Goal: Check status: Check status

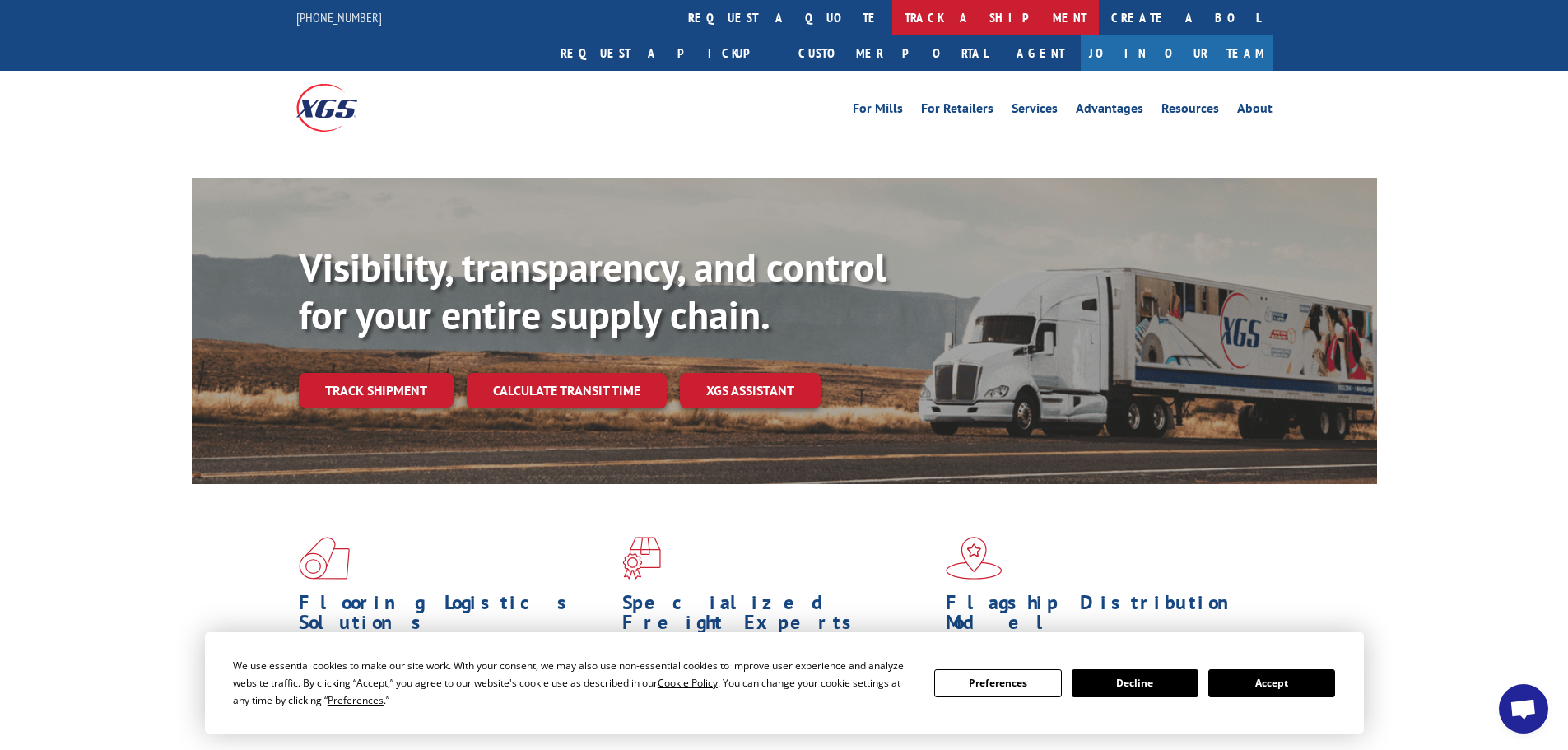
click at [892, 23] on link "track a shipment" at bounding box center [995, 17] width 207 height 36
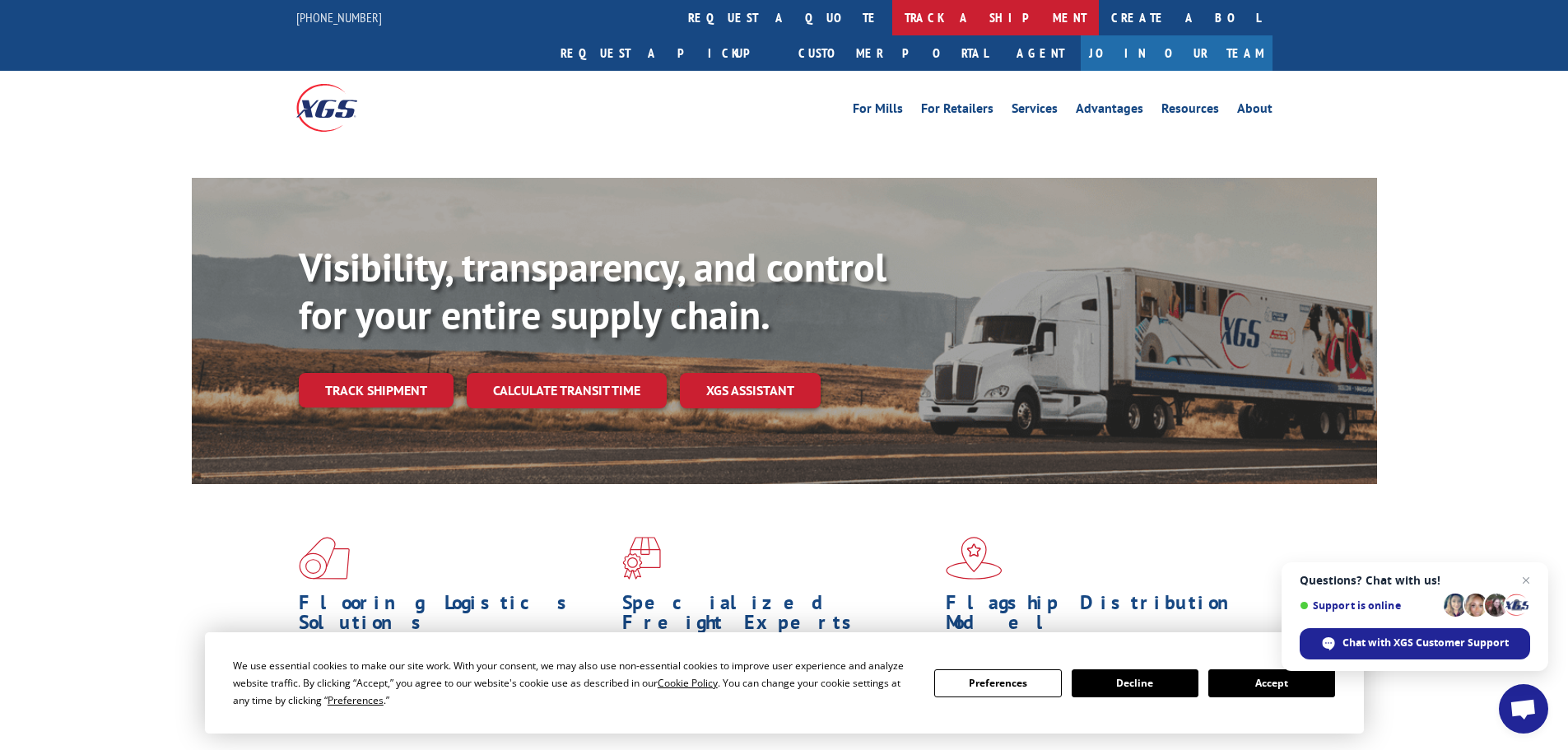
click at [892, 10] on link "track a shipment" at bounding box center [995, 17] width 207 height 36
click at [892, 6] on link "track a shipment" at bounding box center [995, 17] width 207 height 36
click at [892, 16] on link "track a shipment" at bounding box center [995, 17] width 207 height 36
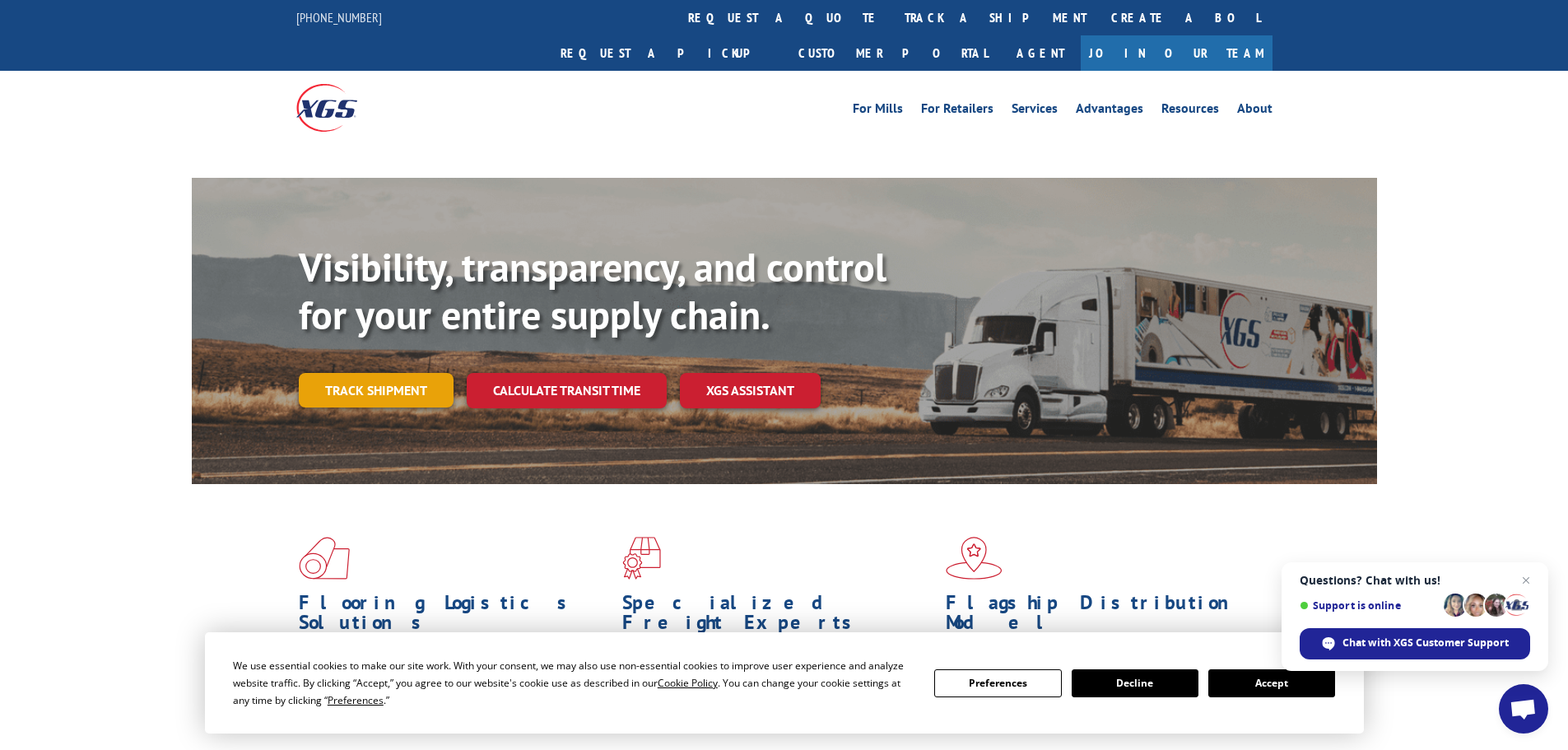
click at [429, 373] on link "Track shipment" at bounding box center [376, 390] width 154 height 35
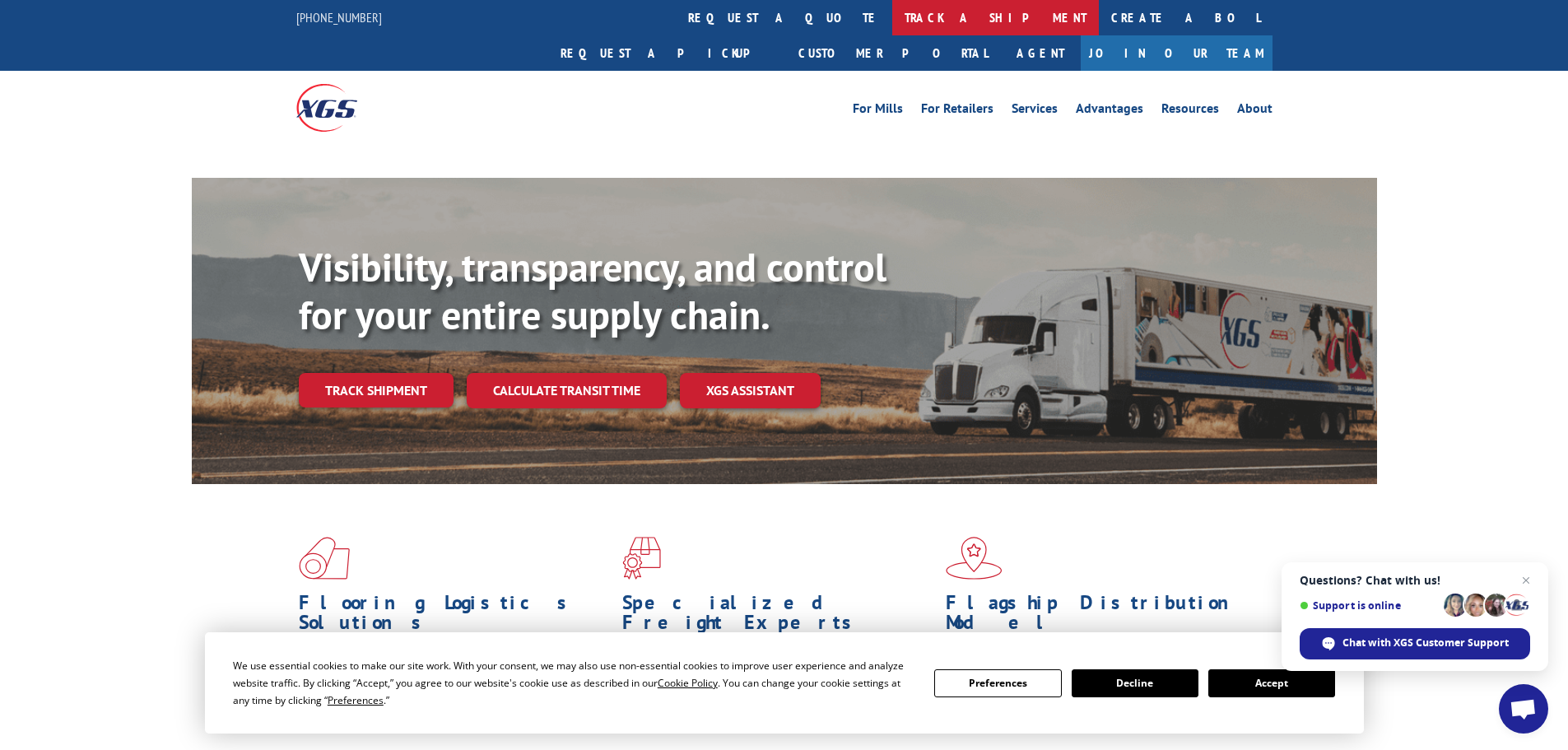
click at [892, 13] on link "track a shipment" at bounding box center [995, 17] width 207 height 36
click at [892, 15] on link "track a shipment" at bounding box center [995, 17] width 207 height 36
click at [892, 11] on link "track a shipment" at bounding box center [995, 17] width 207 height 36
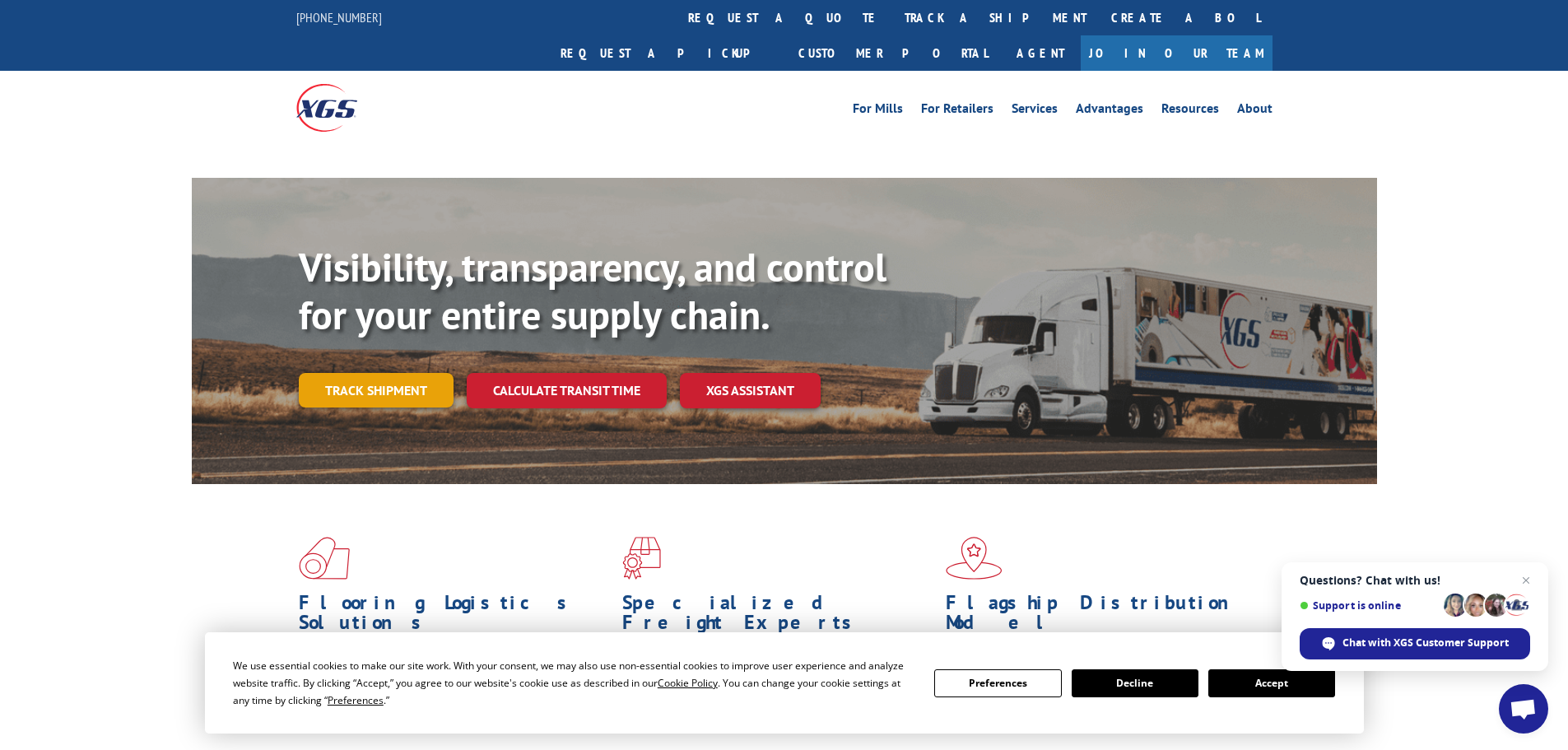
click at [374, 373] on link "Track shipment" at bounding box center [376, 390] width 154 height 35
click at [703, 145] on div at bounding box center [784, 154] width 1568 height 19
